Goal: Find specific page/section

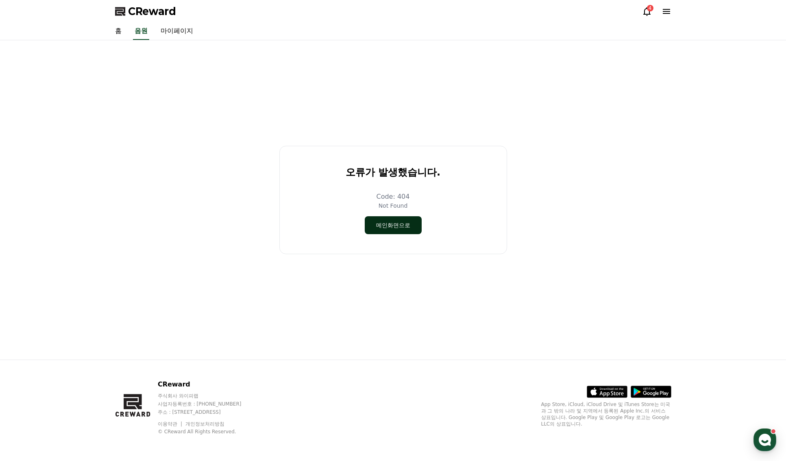
click at [393, 227] on button "메인화면으로" at bounding box center [393, 225] width 57 height 18
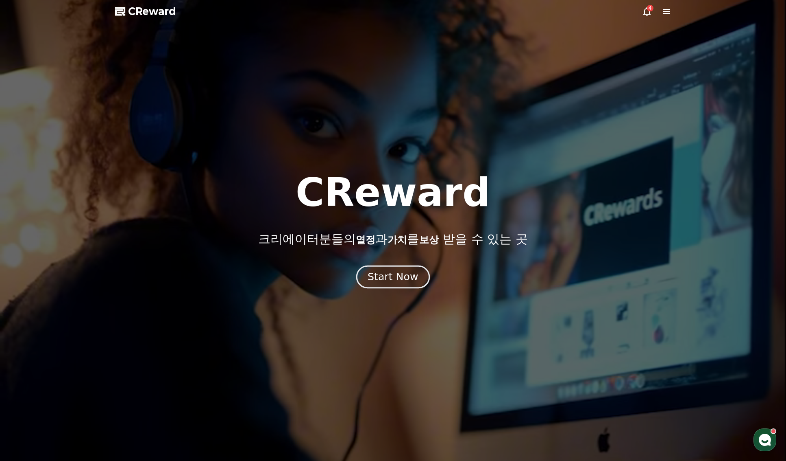
click at [386, 280] on div "Start Now" at bounding box center [393, 277] width 50 height 14
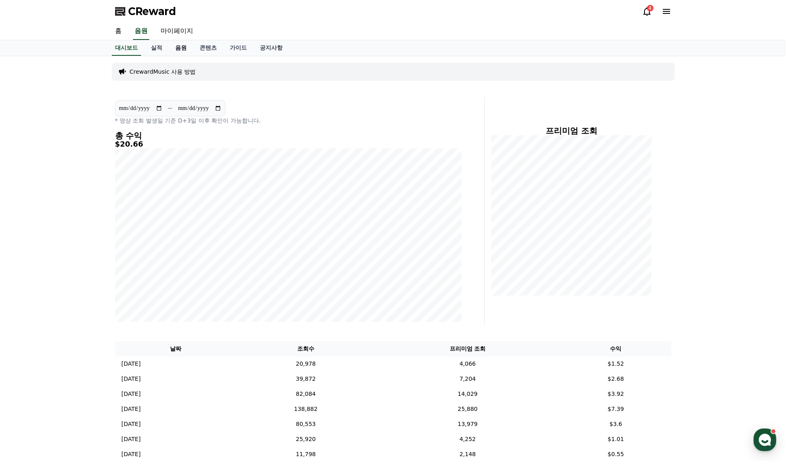
click at [175, 47] on link "음원" at bounding box center [181, 47] width 24 height 15
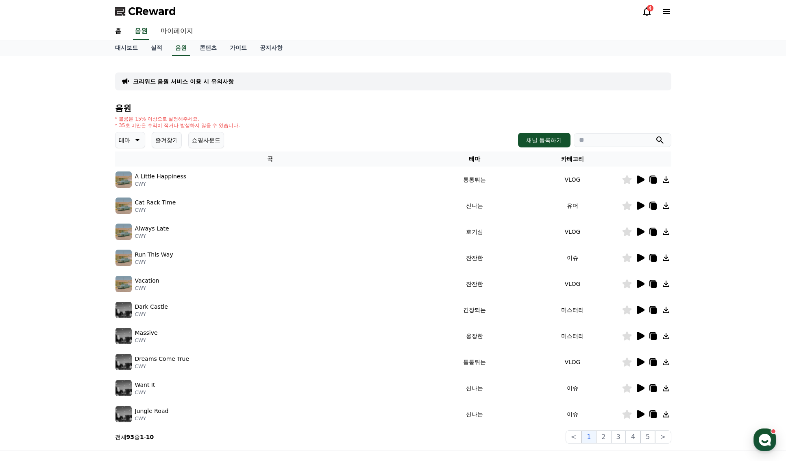
click at [654, 257] on icon at bounding box center [654, 258] width 6 height 7
